Goal: Use online tool/utility: Utilize a website feature to perform a specific function

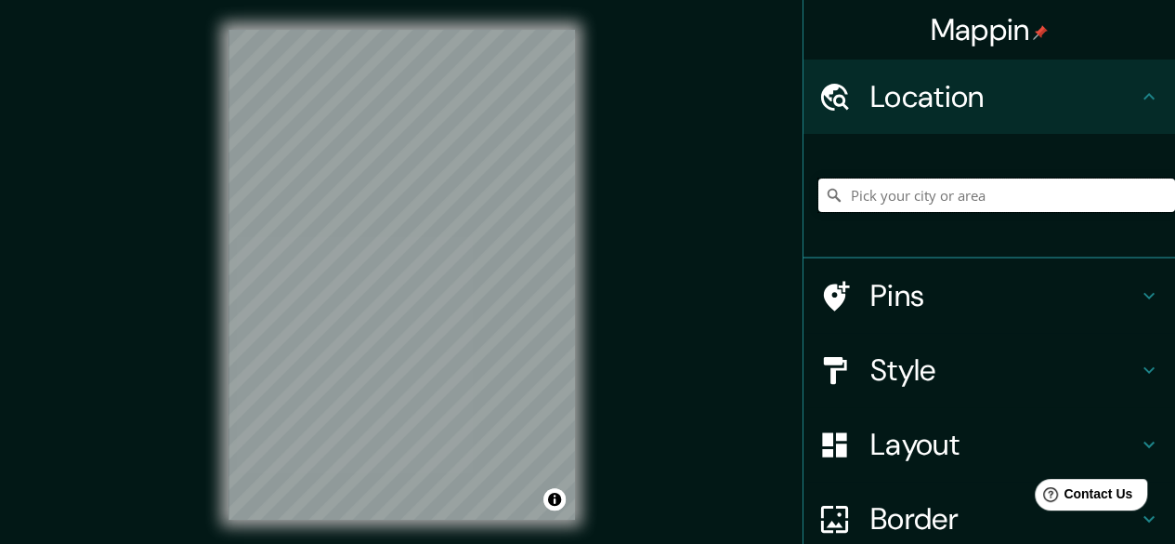
click at [870, 192] on input "Pick your city or area" at bounding box center [997, 194] width 357 height 33
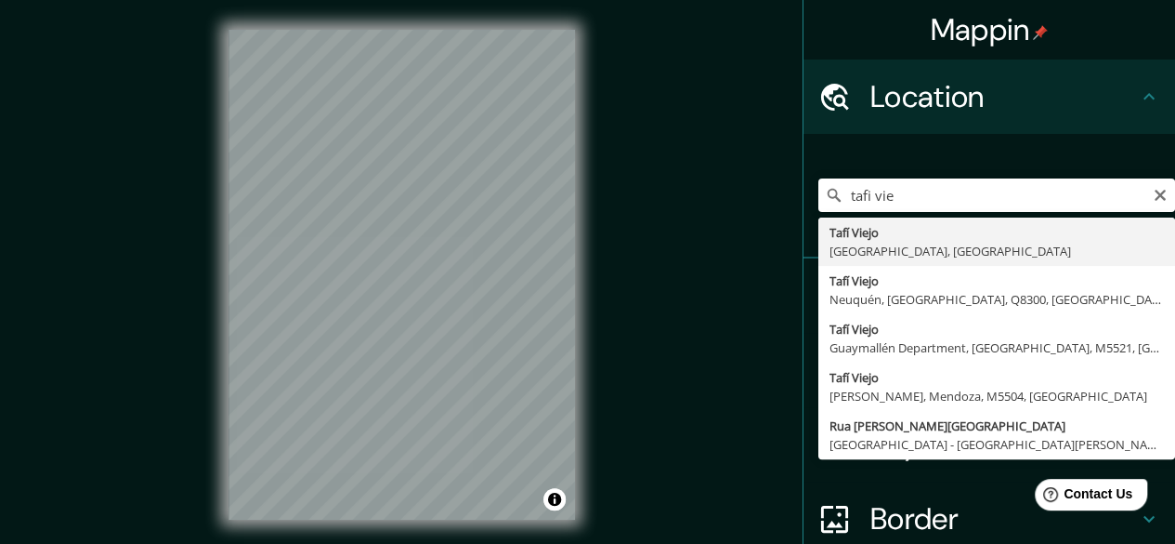
type input "[GEOGRAPHIC_DATA], [GEOGRAPHIC_DATA], [GEOGRAPHIC_DATA]"
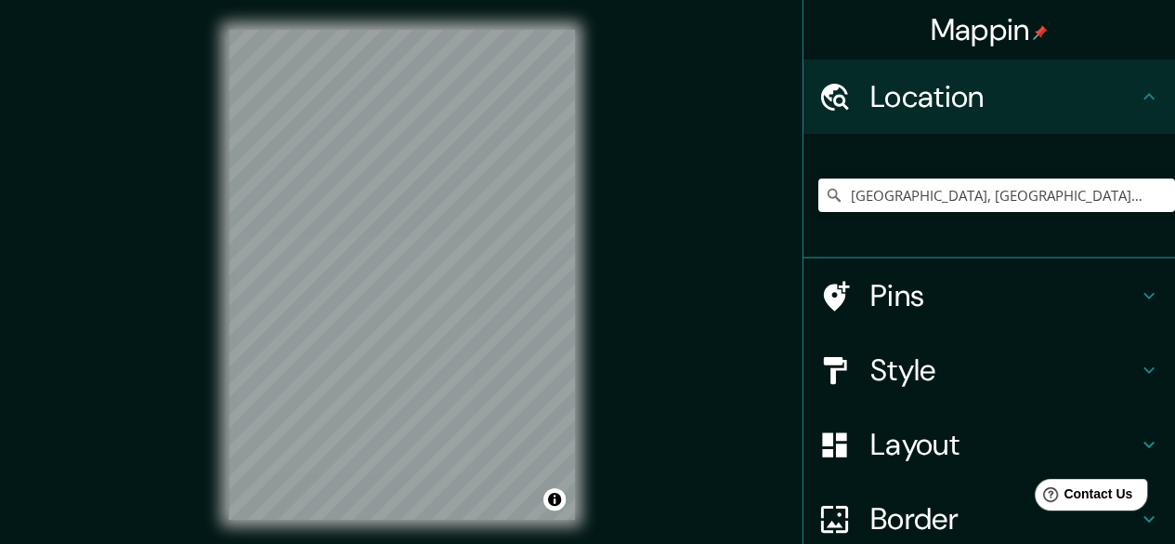
click at [730, 361] on div "Mappin Location [GEOGRAPHIC_DATA], [GEOGRAPHIC_DATA], [GEOGRAPHIC_DATA] Pins St…" at bounding box center [587, 289] width 1175 height 579
click at [666, 256] on div "Mappin Location [GEOGRAPHIC_DATA], [GEOGRAPHIC_DATA], [GEOGRAPHIC_DATA] Pins St…" at bounding box center [587, 289] width 1175 height 579
click at [590, 252] on div "© Mapbox © OpenStreetMap Improve this map" at bounding box center [402, 274] width 406 height 549
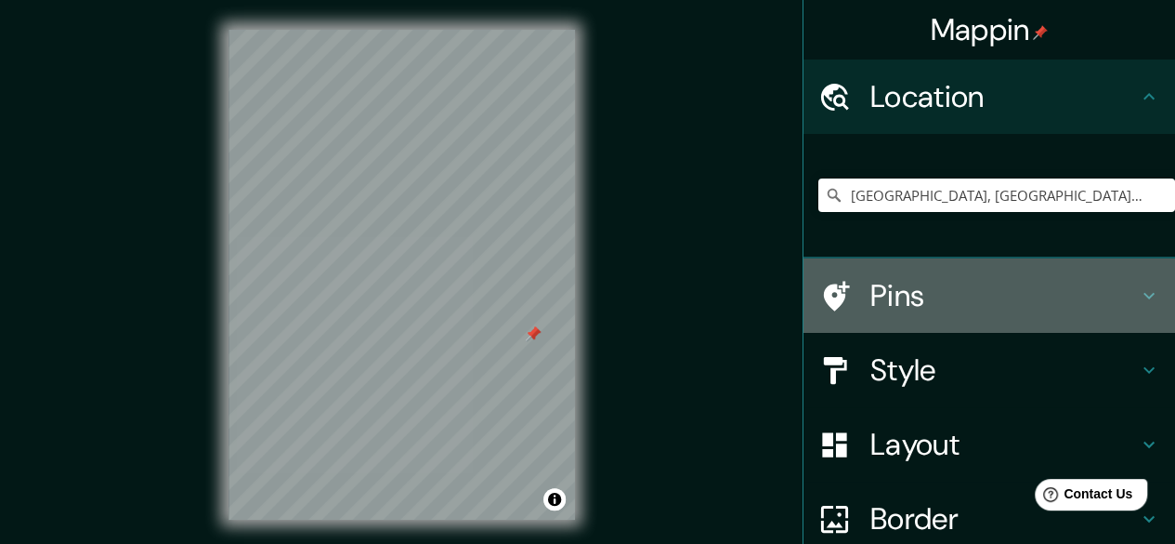
click at [981, 308] on h4 "Pins" at bounding box center [1005, 295] width 268 height 37
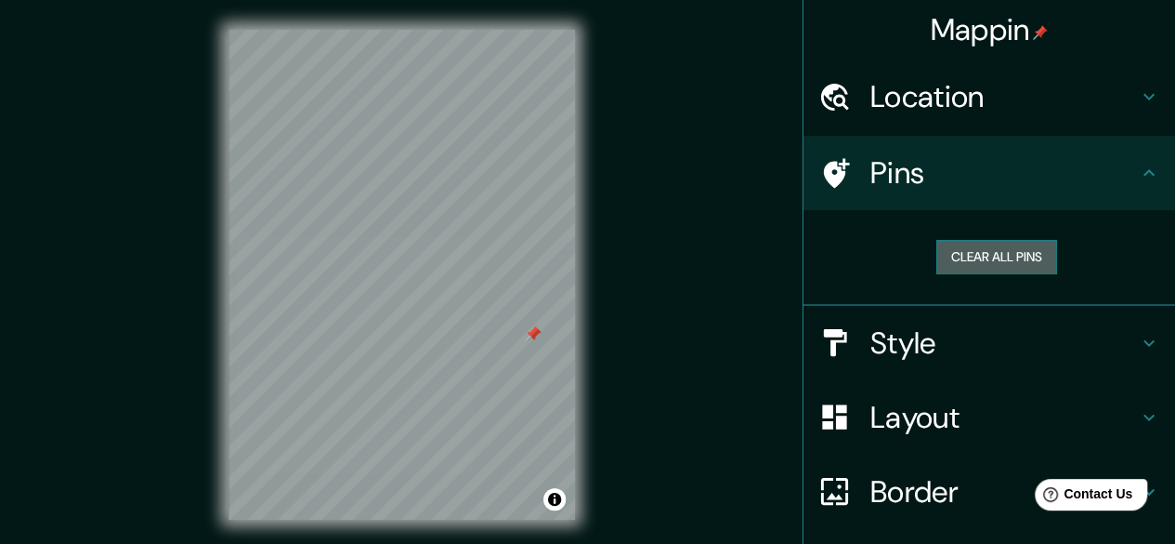
click at [955, 254] on button "Clear all pins" at bounding box center [997, 257] width 121 height 34
click at [963, 252] on button "Clear all pins" at bounding box center [997, 257] width 121 height 34
click at [628, 239] on div "Mappin Location [GEOGRAPHIC_DATA], [GEOGRAPHIC_DATA], [GEOGRAPHIC_DATA] Pins Cl…" at bounding box center [587, 289] width 1175 height 579
